Goal: Task Accomplishment & Management: Manage account settings

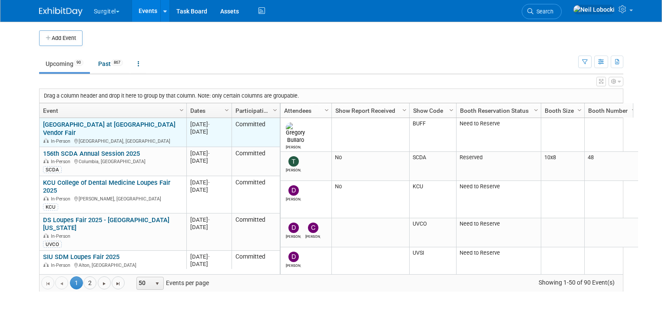
click at [100, 123] on link "[GEOGRAPHIC_DATA] at [GEOGRAPHIC_DATA] Vendor Fair" at bounding box center [109, 129] width 132 height 16
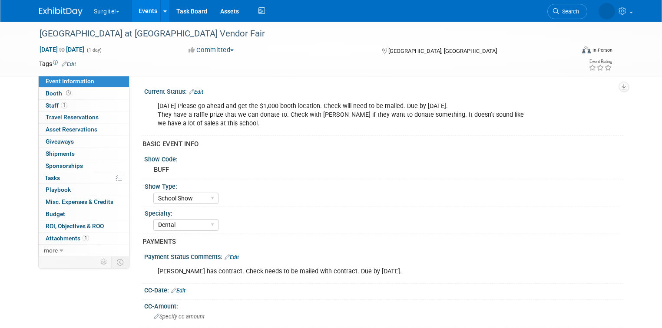
select select "School Show"
select select "Dental"
click at [58, 212] on link "Budget" at bounding box center [84, 214] width 90 height 12
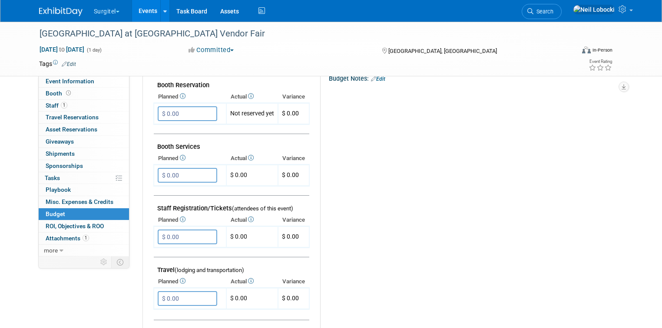
scroll to position [35, 0]
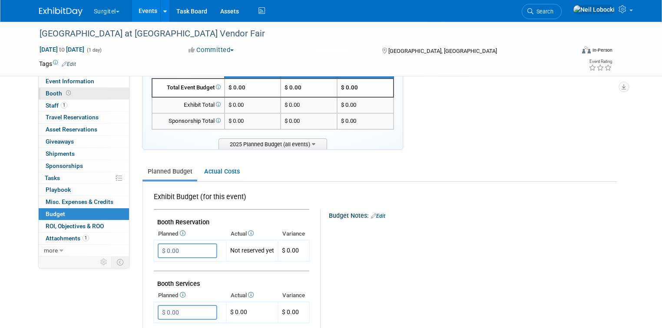
click at [66, 95] on link "Booth" at bounding box center [84, 94] width 90 height 12
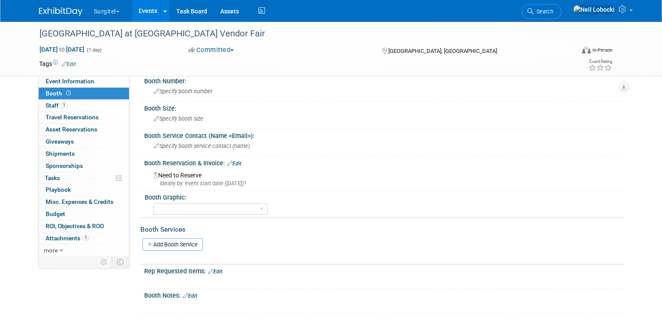
scroll to position [0, 0]
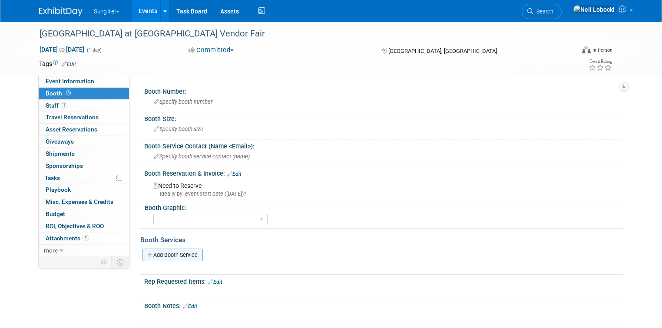
click at [164, 254] on link "Add Booth Service" at bounding box center [172, 255] width 60 height 13
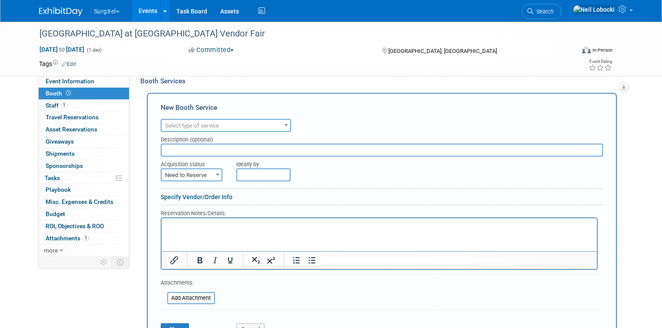
scroll to position [139, 0]
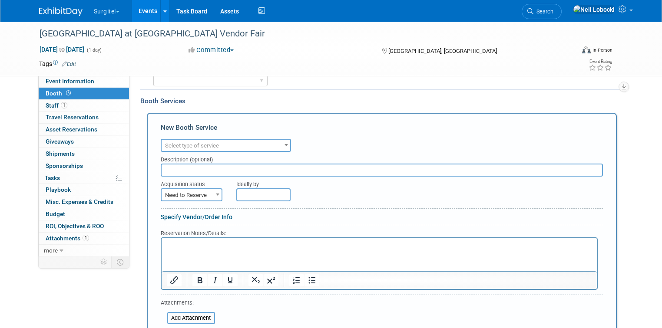
click at [214, 142] on span "Select type of service" at bounding box center [225, 146] width 128 height 12
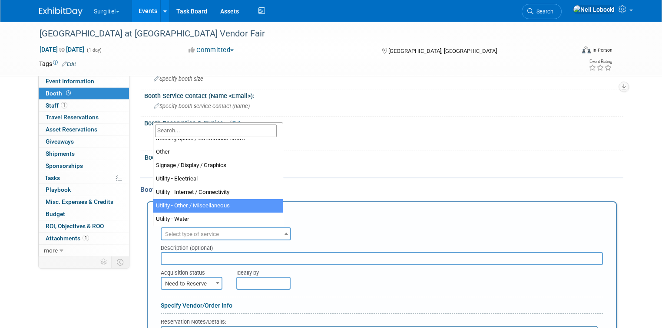
scroll to position [69, 0]
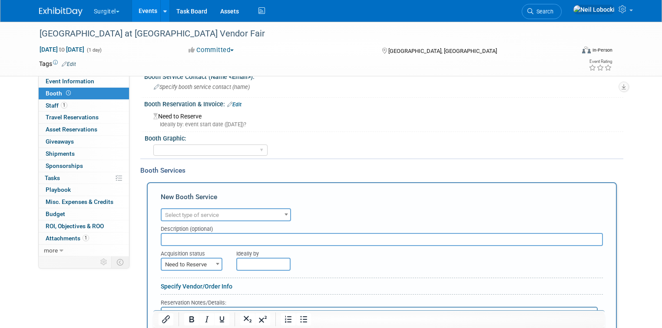
click at [338, 144] on div "Big Island Booth 10x20 Backlit 8' Fabric Popup 10' Light Box 2' Fabric Banner N…" at bounding box center [386, 149] width 466 height 14
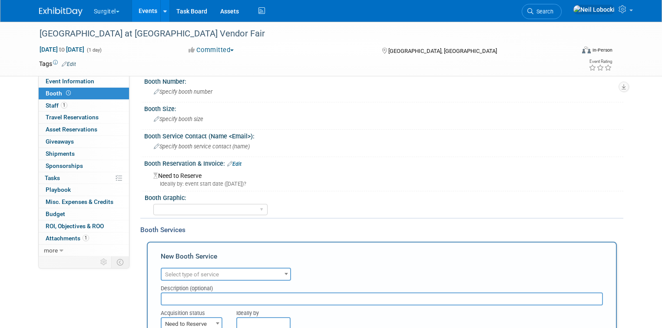
scroll to position [0, 0]
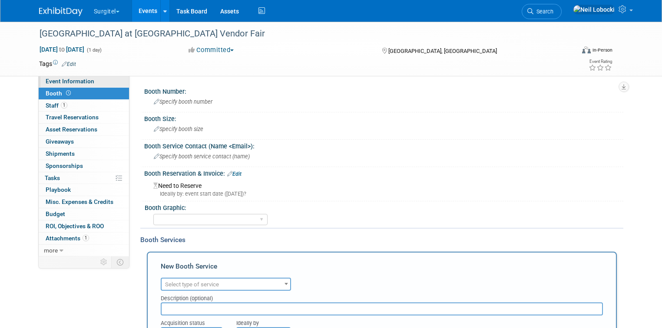
click at [89, 83] on link "Event Information" at bounding box center [84, 82] width 90 height 12
select select "School Show"
select select "Dental"
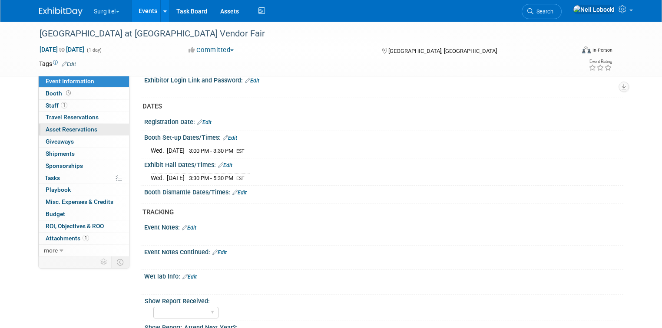
scroll to position [521, 0]
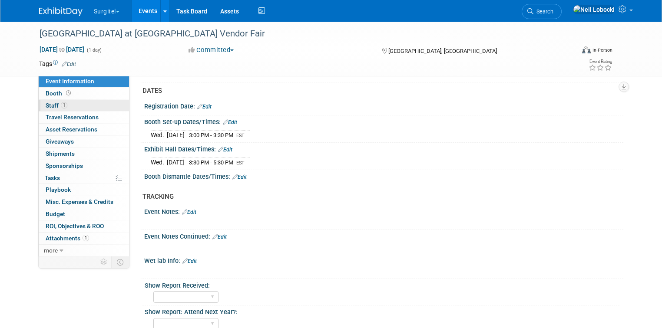
click at [83, 102] on link "1 Staff 1" at bounding box center [84, 106] width 90 height 12
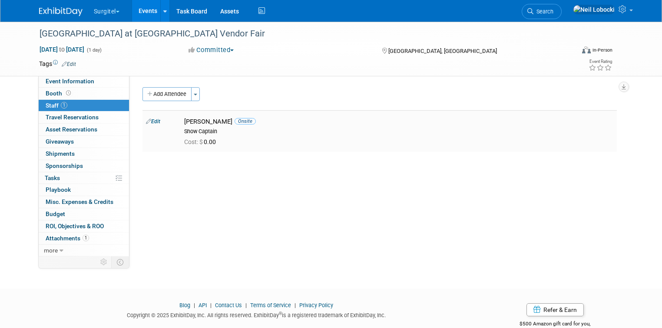
click at [255, 135] on div "Cost: $ 0.00" at bounding box center [399, 141] width 442 height 13
click at [151, 122] on link "Edit" at bounding box center [153, 122] width 14 height 6
select select "ef5443e3-9b98-4e83-aa1d-3d9e6575ffe4"
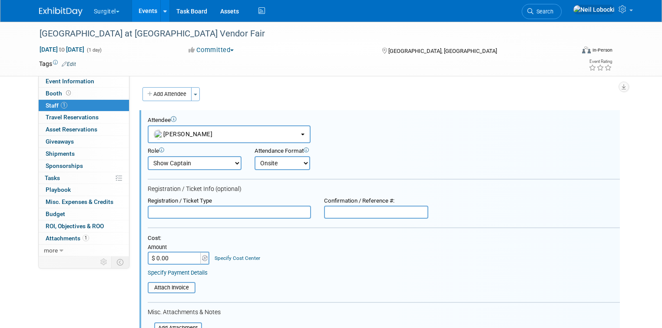
click at [234, 255] on link "Specify Cost Center" at bounding box center [237, 258] width 46 height 6
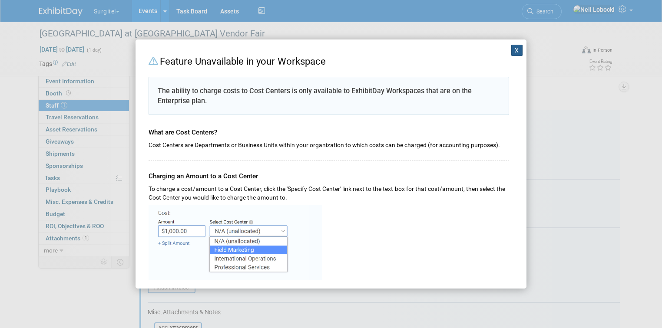
click at [511, 52] on button "X" at bounding box center [516, 50] width 11 height 11
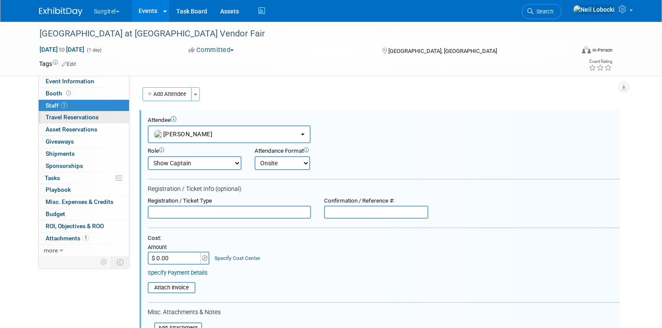
click at [62, 116] on span "Travel Reservations 0" at bounding box center [72, 117] width 53 height 7
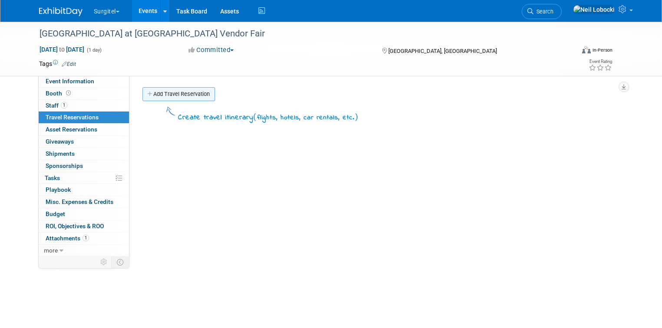
click at [182, 92] on link "Add Travel Reservation" at bounding box center [178, 94] width 72 height 14
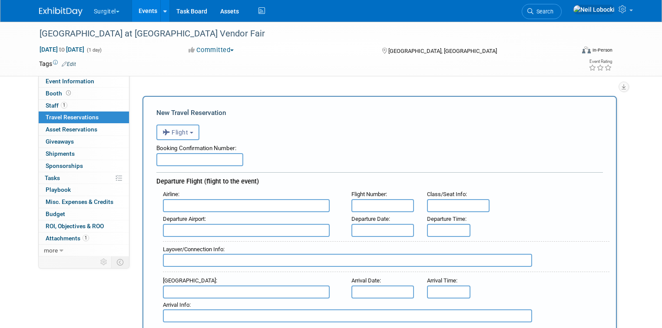
click at [188, 133] on button "Flight" at bounding box center [177, 133] width 43 height 16
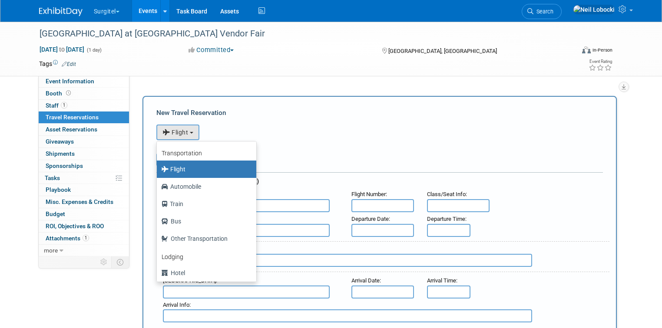
click at [343, 122] on div "<i class="fas fa-plane" style="padding: 6px 4px 6px 1px;"></i> Flight <i class=…" at bounding box center [379, 131] width 446 height 18
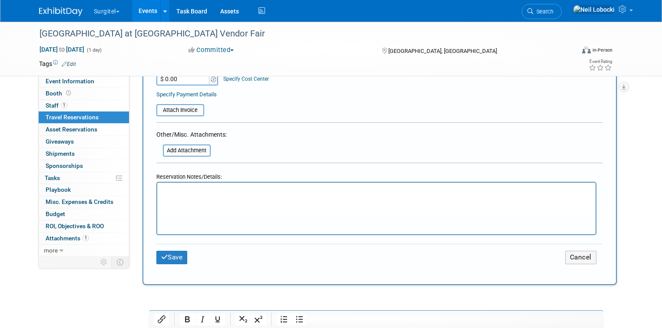
scroll to position [486, 0]
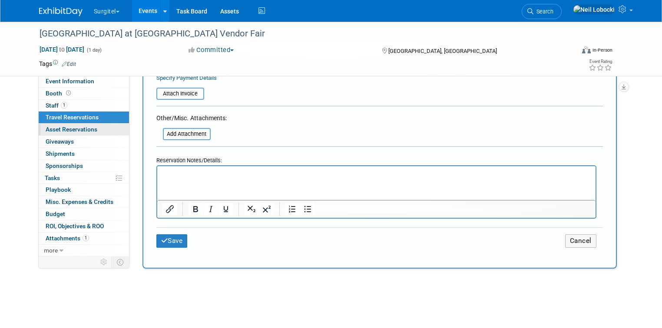
click at [59, 130] on span "Asset Reservations 0" at bounding box center [72, 129] width 52 height 7
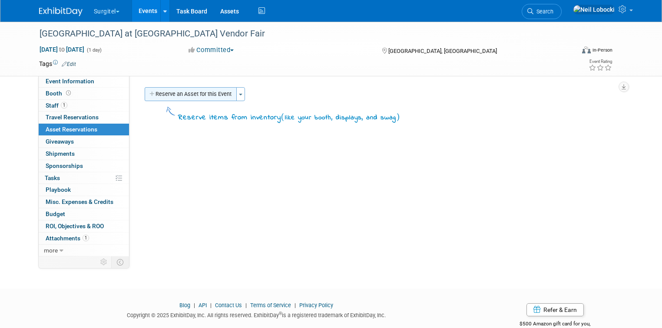
click at [155, 92] on button "Reserve an Asset for this Event" at bounding box center [191, 94] width 92 height 14
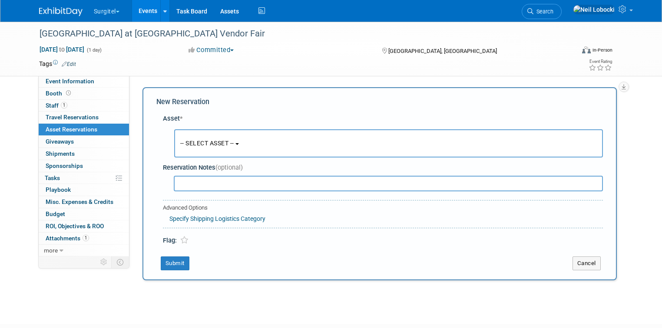
scroll to position [8, 0]
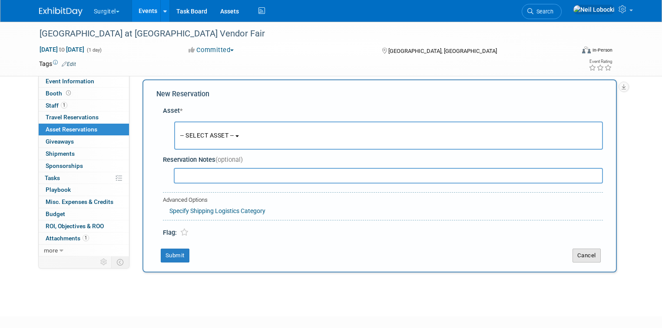
click at [596, 256] on button "Cancel" at bounding box center [586, 256] width 28 height 14
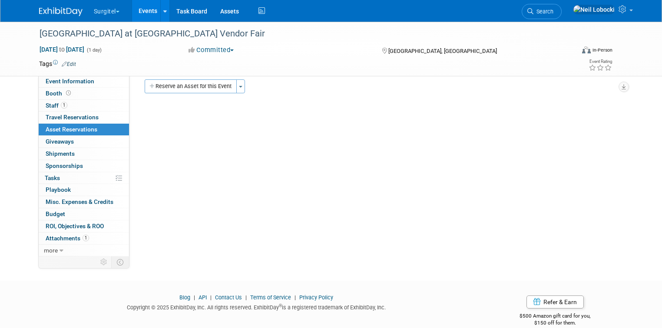
scroll to position [0, 0]
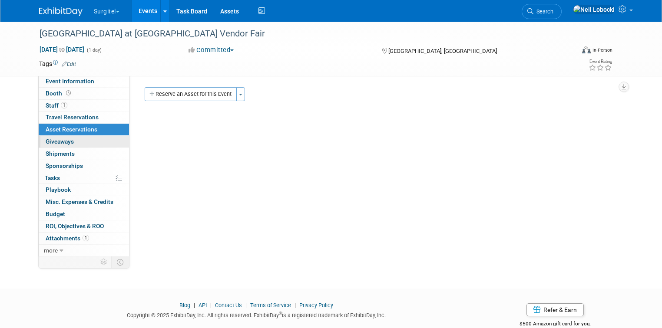
click at [60, 139] on span "Giveaways 0" at bounding box center [60, 141] width 28 height 7
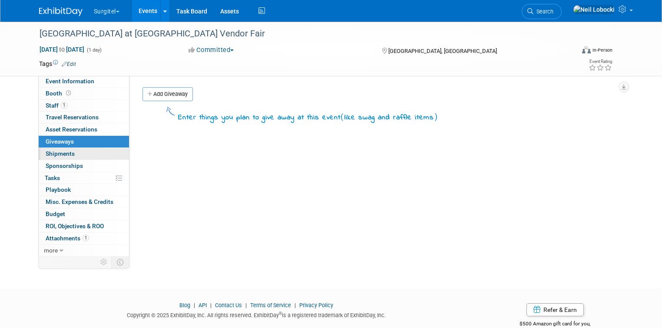
click at [72, 154] on link "0 Shipments 0" at bounding box center [84, 154] width 90 height 12
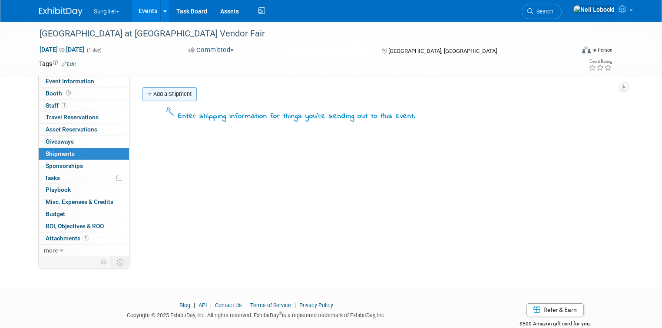
click at [156, 97] on link "Add a Shipment" at bounding box center [169, 94] width 54 height 14
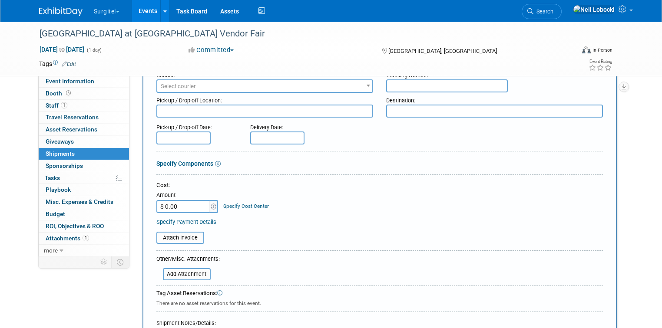
scroll to position [69, 0]
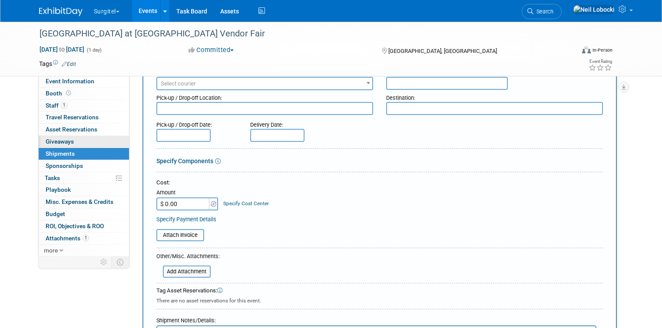
click at [58, 139] on span "Giveaways 0" at bounding box center [60, 141] width 28 height 7
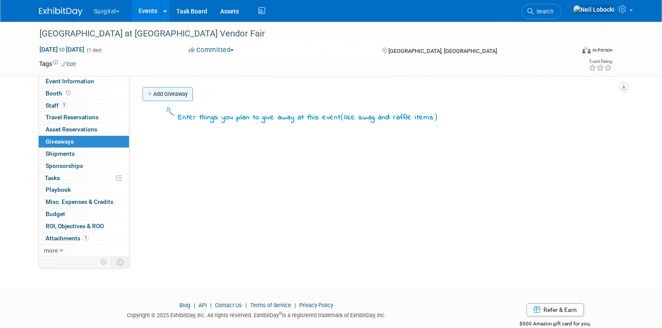
click at [164, 98] on link "Add Giveaway" at bounding box center [167, 94] width 50 height 14
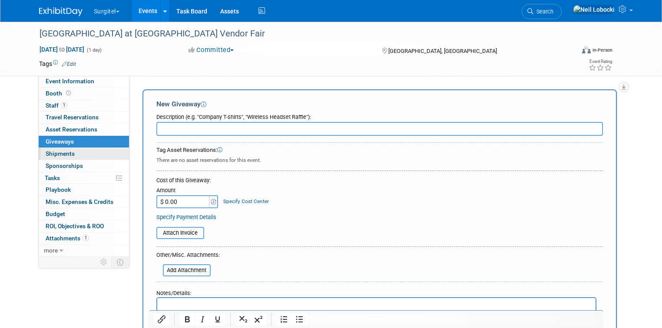
click at [69, 151] on link "0 Shipments 0" at bounding box center [84, 154] width 90 height 12
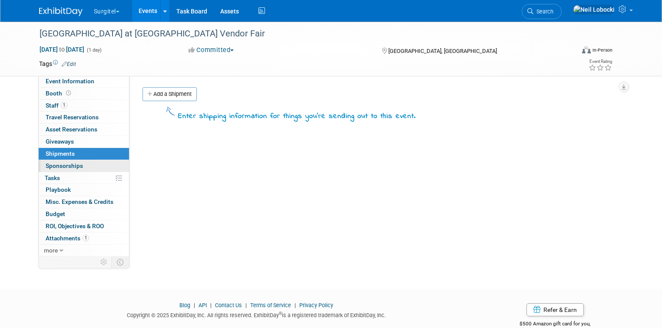
click at [68, 166] on span "Sponsorships 0" at bounding box center [64, 165] width 37 height 7
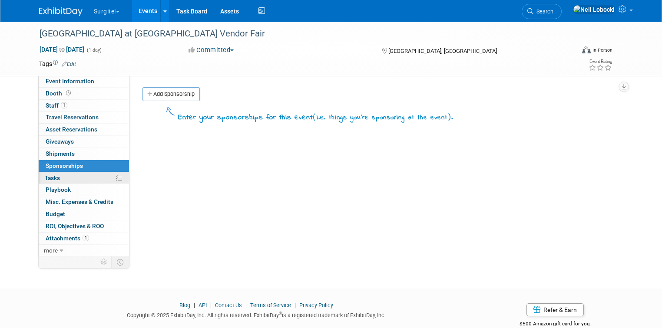
click at [57, 181] on link "0% Tasks 0%" at bounding box center [84, 178] width 90 height 12
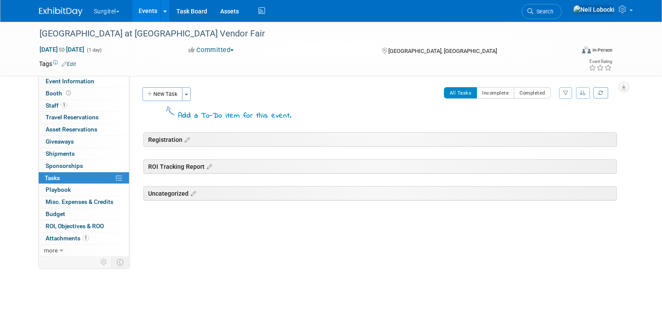
click at [58, 201] on span "Misc. Expenses & Credits 0" at bounding box center [80, 201] width 68 height 7
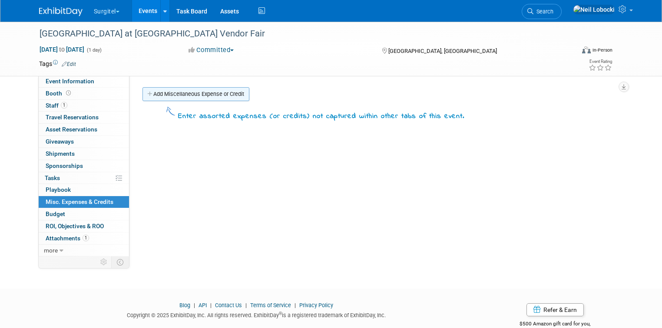
click at [182, 92] on link "Add Miscellaneous Expense or Credit" at bounding box center [195, 94] width 107 height 14
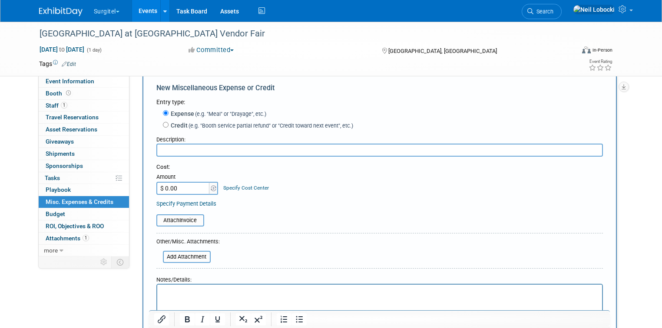
scroll to position [69, 0]
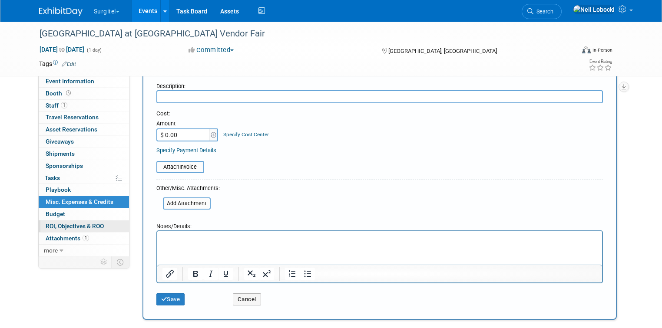
click at [52, 228] on span "ROI, Objectives & ROO 0" at bounding box center [75, 226] width 58 height 7
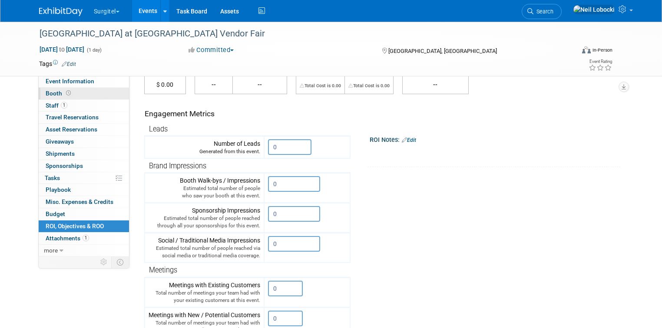
click at [46, 91] on span "Booth" at bounding box center [59, 93] width 27 height 7
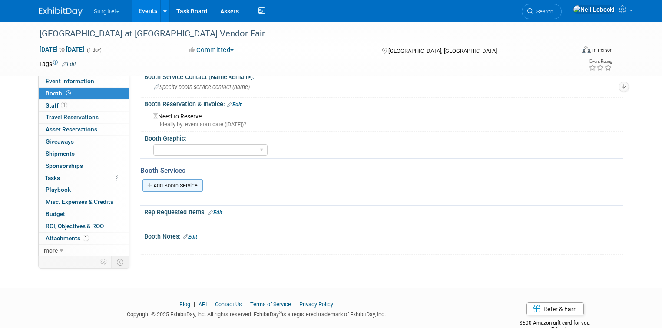
click at [175, 182] on link "Add Booth Service" at bounding box center [172, 185] width 60 height 13
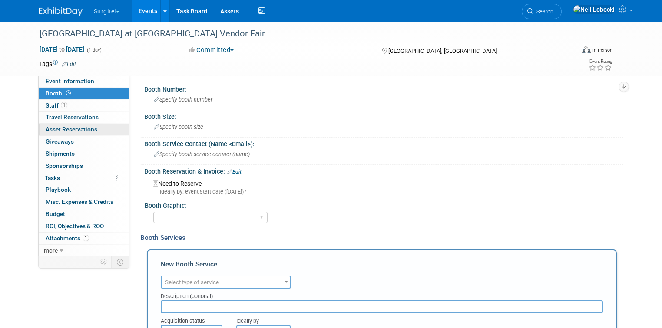
scroll to position [0, 0]
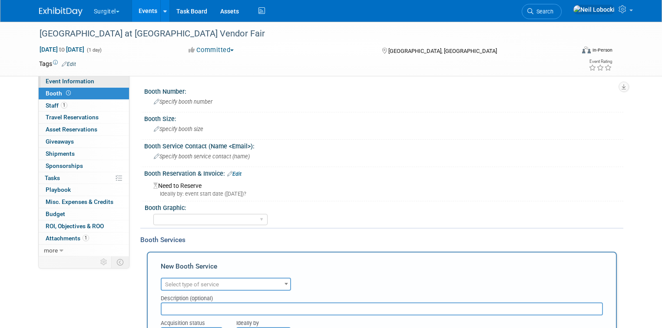
click at [57, 82] on span "Event Information" at bounding box center [70, 81] width 49 height 7
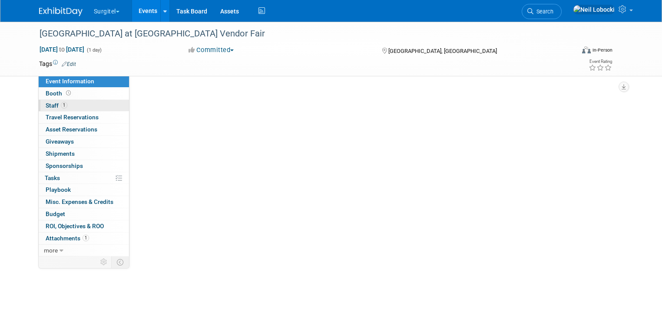
select select "School Show"
select select "Dental"
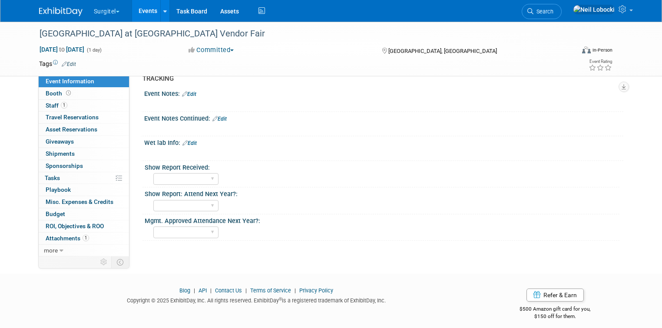
scroll to position [431, 0]
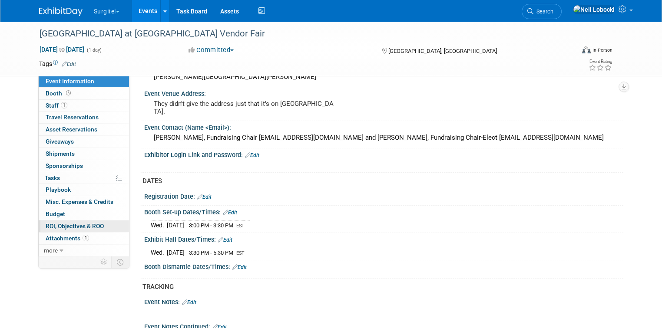
click at [83, 223] on span "ROI, Objectives & ROO 0" at bounding box center [75, 226] width 58 height 7
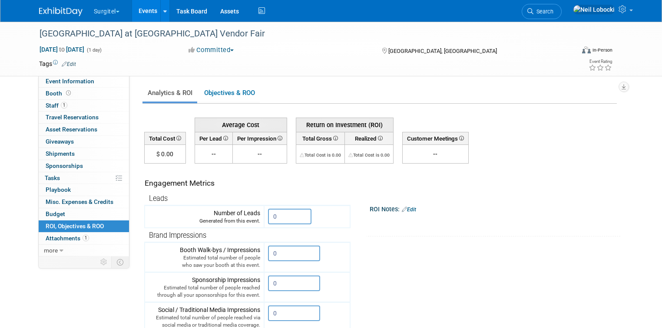
scroll to position [0, 0]
click at [65, 211] on link "Budget" at bounding box center [84, 214] width 90 height 12
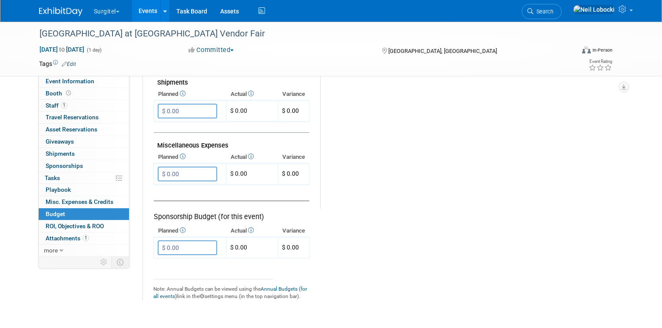
scroll to position [486, 0]
